Goal: Feedback & Contribution: Leave review/rating

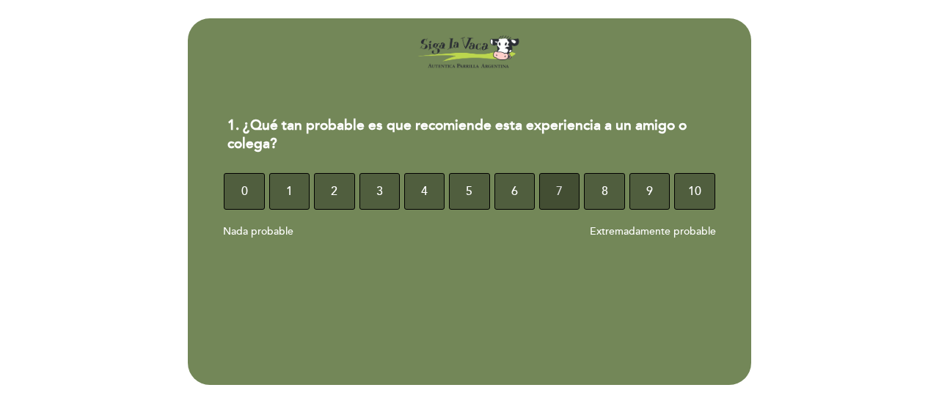
click at [566, 188] on button "7" at bounding box center [559, 191] width 40 height 37
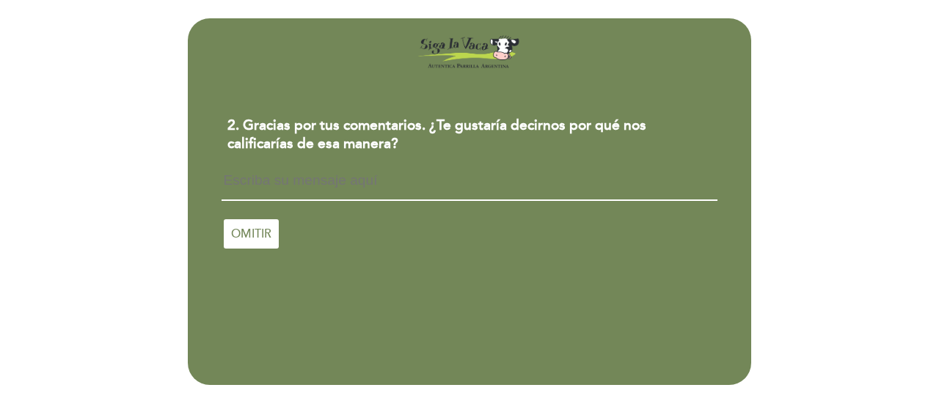
click at [313, 186] on textarea at bounding box center [468, 187] width 495 height 28
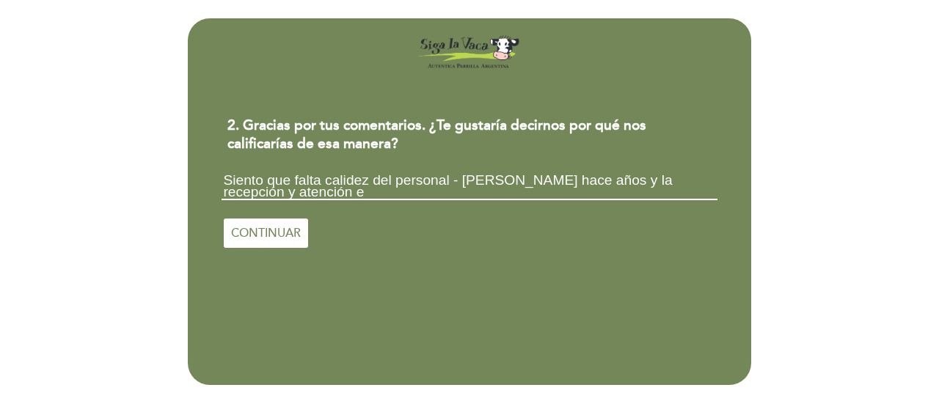
scroll to position [1, 0]
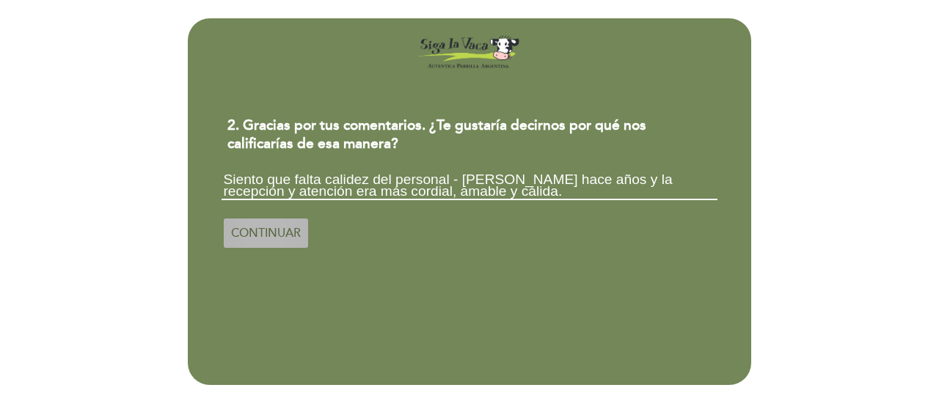
type textarea "Siento que falta calidez del personal - [PERSON_NAME] hace años y la recepción …"
click at [271, 228] on span "CONTINUAR" at bounding box center [266, 233] width 70 height 41
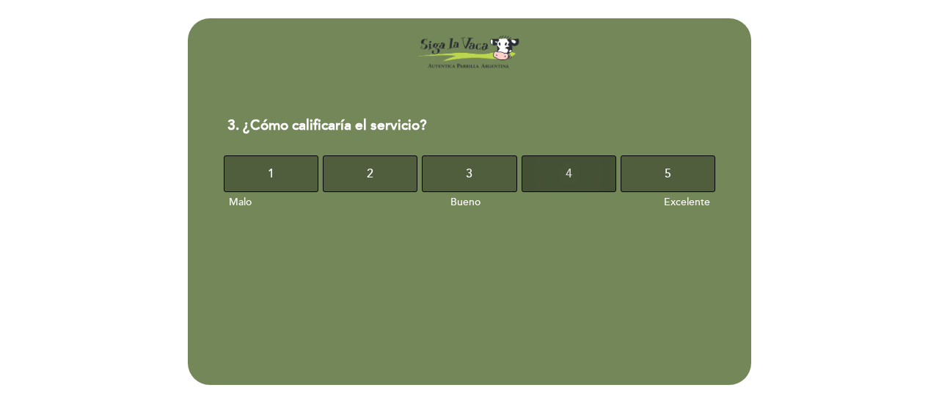
click at [539, 175] on button "4" at bounding box center [568, 173] width 95 height 37
click at [528, 176] on button "4" at bounding box center [568, 173] width 95 height 37
click at [537, 175] on button "4" at bounding box center [568, 173] width 95 height 37
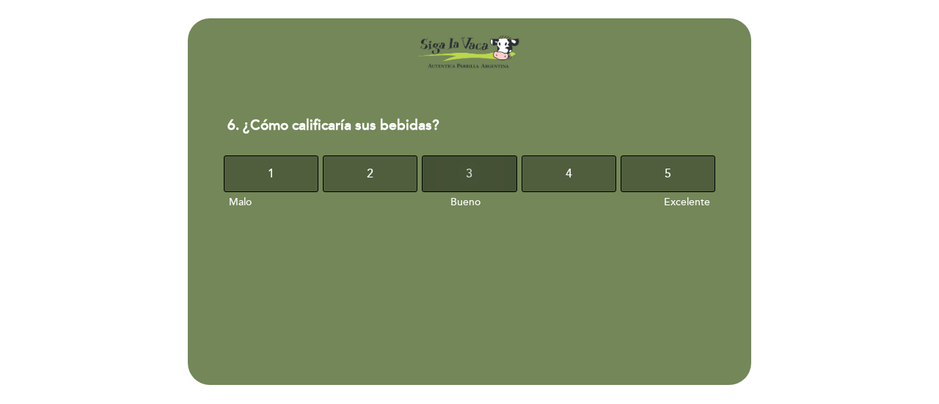
click at [490, 175] on button "3" at bounding box center [469, 173] width 95 height 37
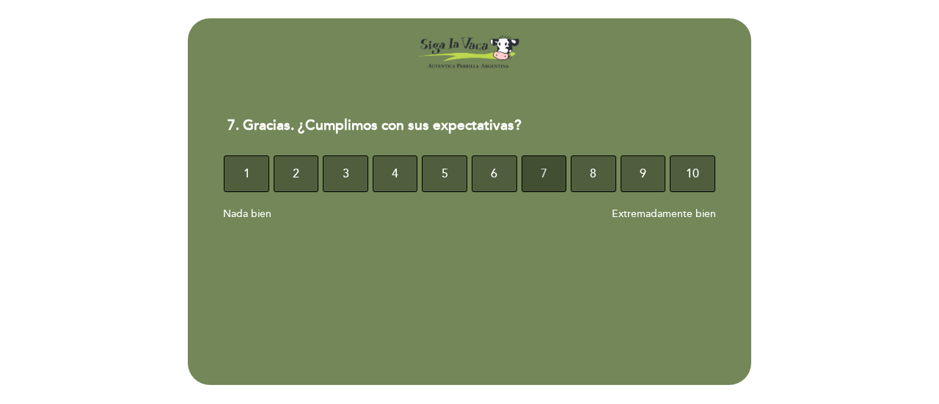
click at [546, 177] on span "7" at bounding box center [543, 173] width 7 height 41
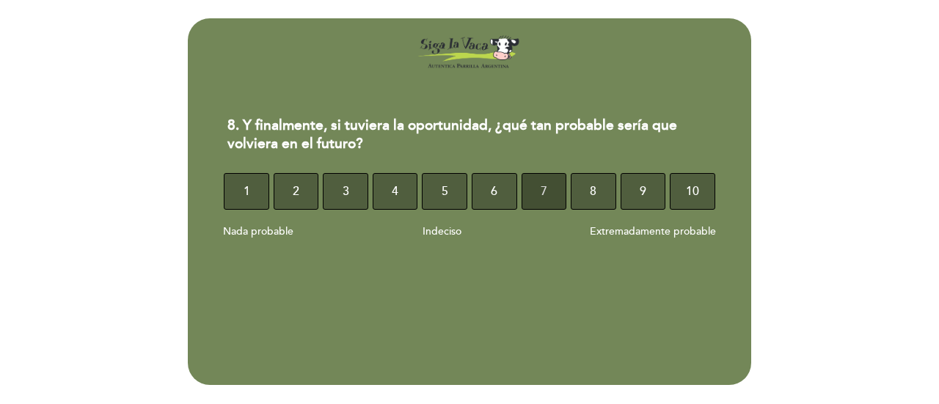
click at [532, 188] on button "7" at bounding box center [543, 191] width 45 height 37
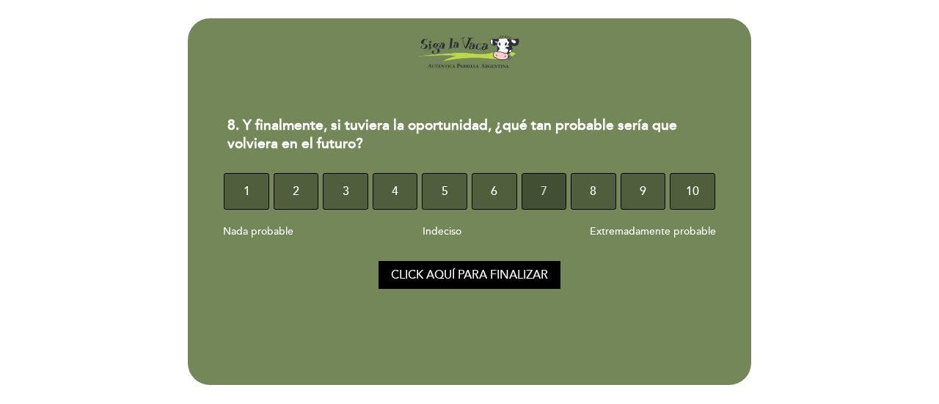
select select "es"
